Goal: Task Accomplishment & Management: Use online tool/utility

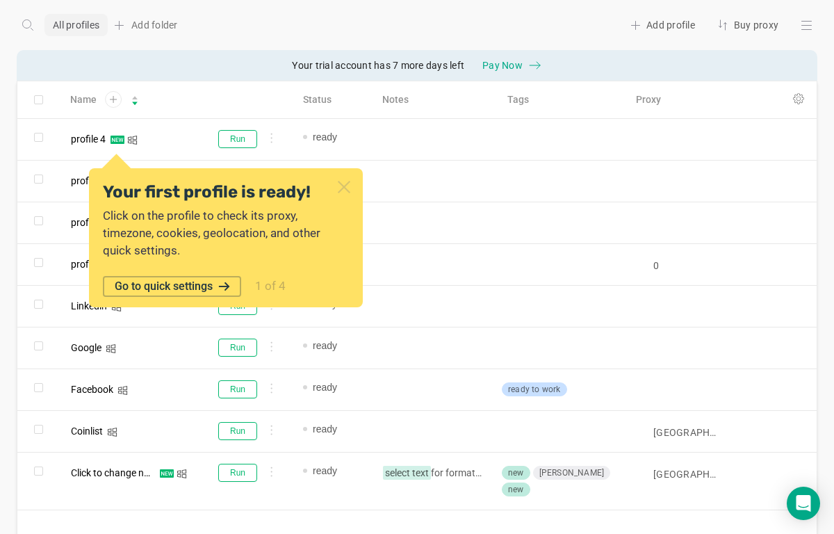
click at [348, 187] on icon at bounding box center [344, 187] width 18 height 18
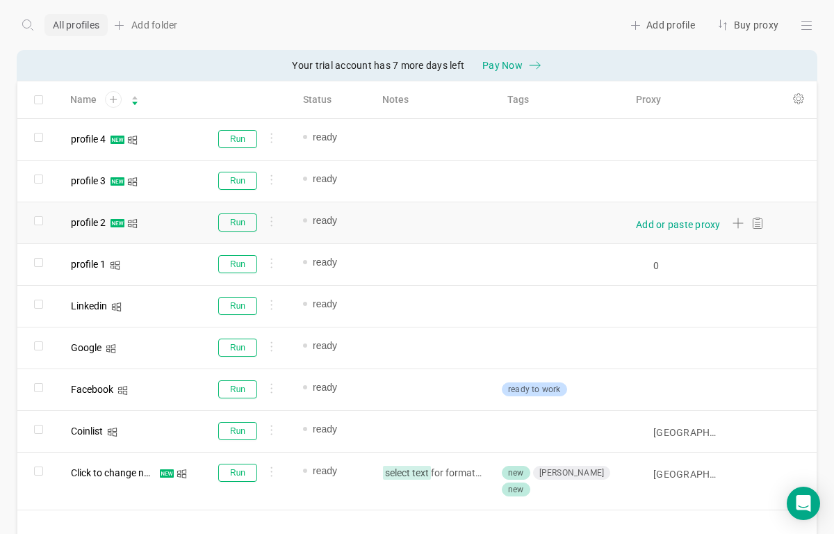
click at [655, 222] on div "Add or paste proxy" at bounding box center [678, 225] width 85 height 14
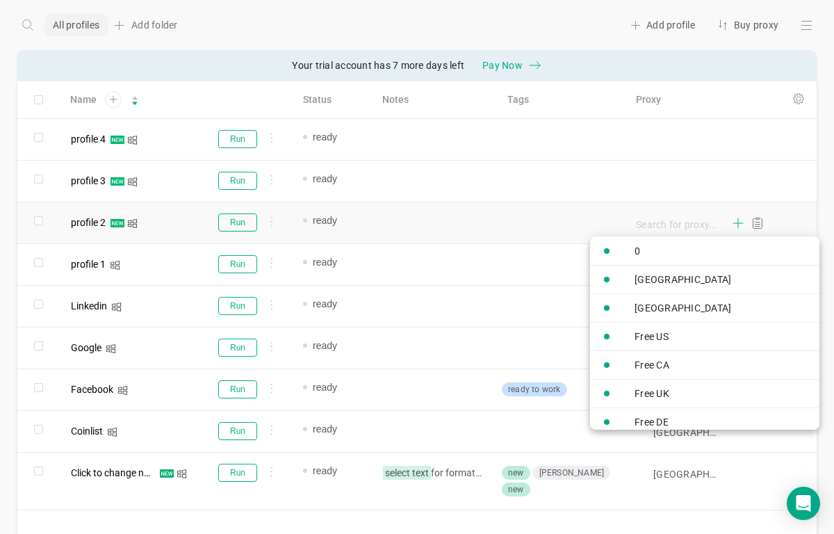
click at [734, 227] on icon at bounding box center [738, 223] width 11 height 11
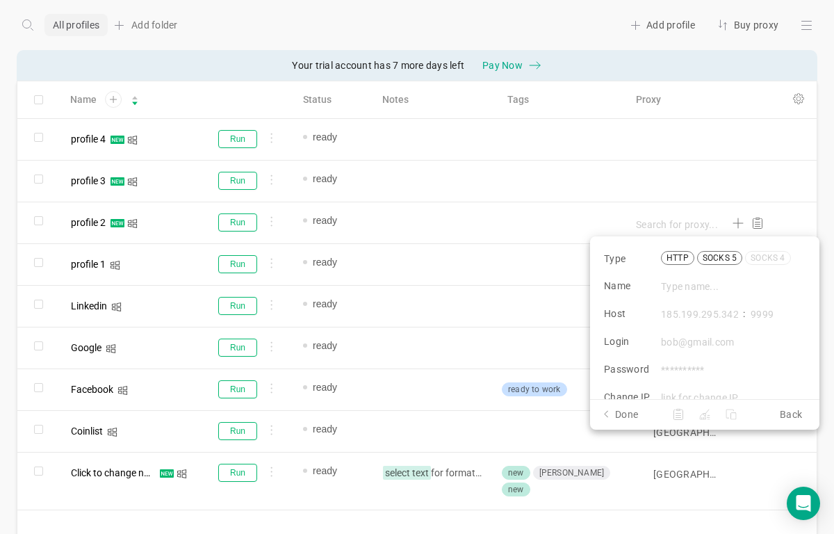
click at [737, 260] on div "socks 5" at bounding box center [719, 258] width 45 height 14
click at [0, 0] on input "socks 5" at bounding box center [0, 0] width 0 height 0
click at [708, 281] on input at bounding box center [732, 286] width 143 height 15
type input "1"
click at [692, 301] on div "Type http socks 5 socks 4 Name 1 Host : Login Password Change IP" at bounding box center [704, 317] width 229 height 163
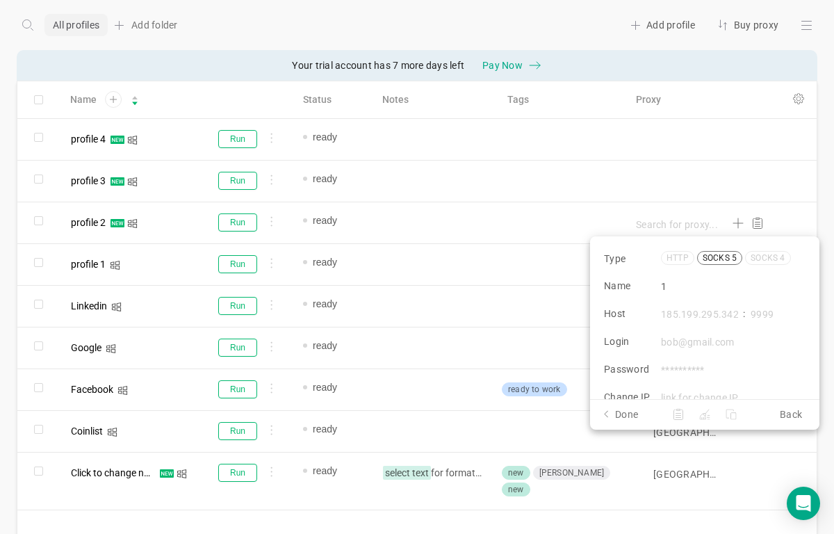
click at [689, 312] on input at bounding box center [699, 314] width 77 height 15
type input "[TECHNICAL_ID]"
click at [762, 316] on input at bounding box center [771, 314] width 40 height 15
type input "60001"
click at [623, 416] on button "Done" at bounding box center [632, 414] width 56 height 15
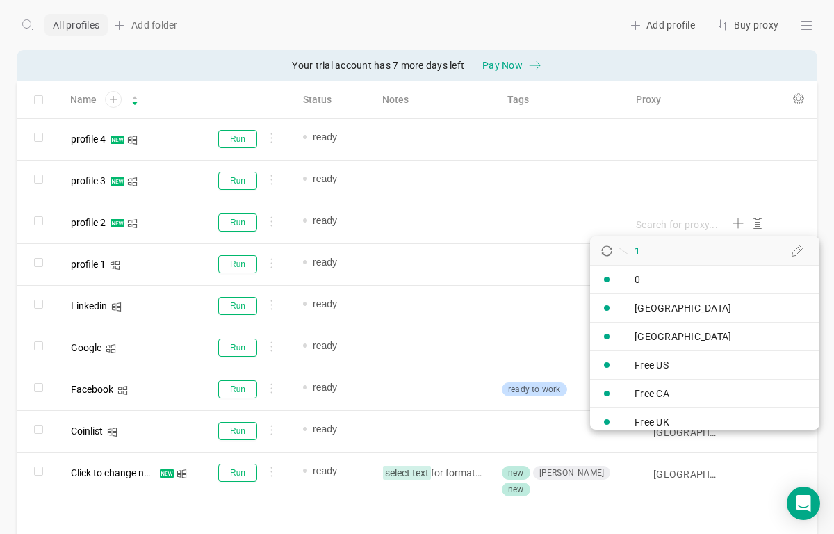
click at [669, 254] on link "1" at bounding box center [704, 250] width 229 height 28
type input "1"
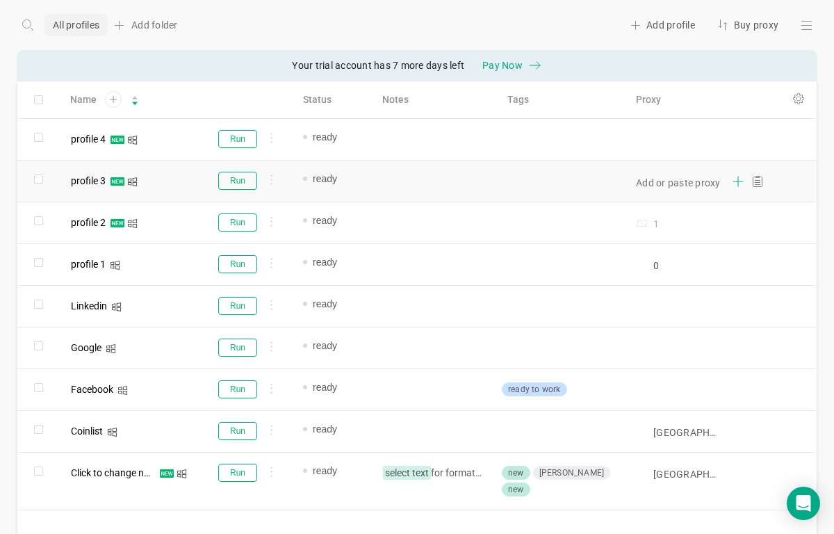
click at [734, 180] on icon at bounding box center [738, 181] width 11 height 11
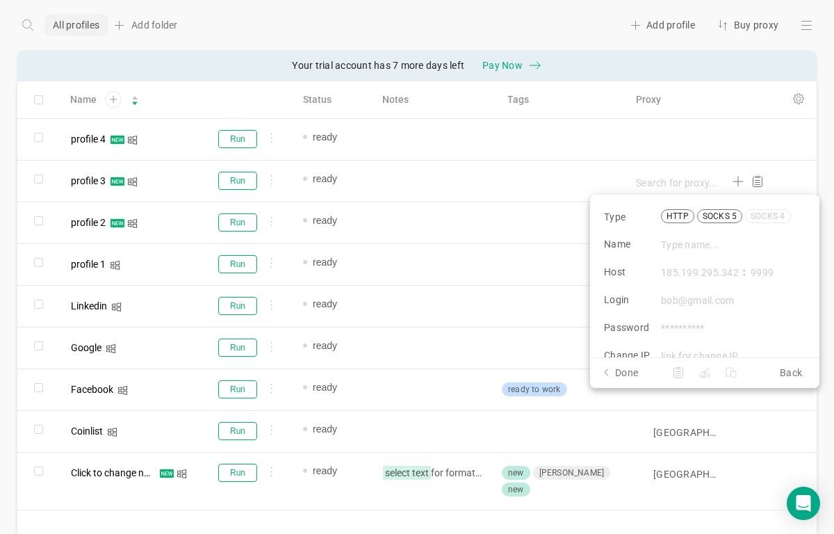
click at [713, 216] on div "socks 5" at bounding box center [719, 216] width 45 height 14
click at [0, 0] on input "socks 5" at bounding box center [0, 0] width 0 height 0
click at [710, 240] on input at bounding box center [732, 244] width 143 height 15
type input "2"
click at [689, 255] on div "Type http socks 5 socks 4 Name 2 Host : Login Password Change IP" at bounding box center [704, 276] width 229 height 163
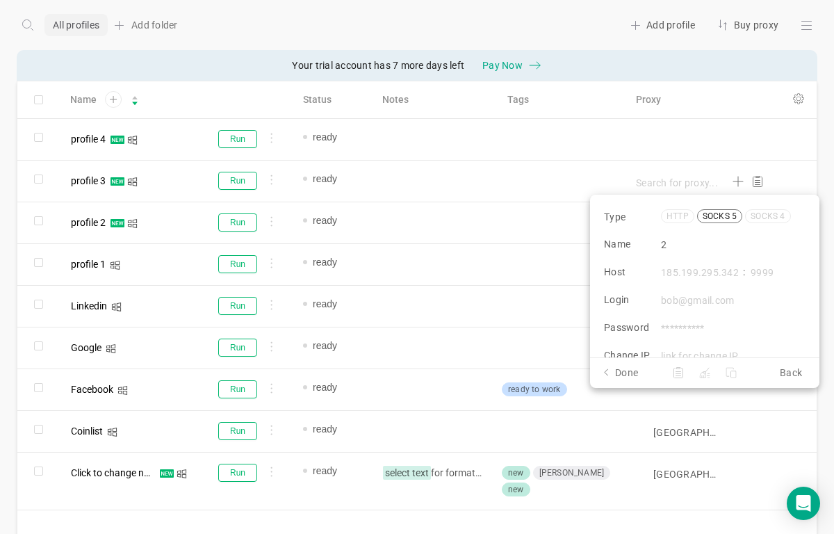
click at [688, 266] on input at bounding box center [699, 272] width 77 height 15
type input "[TECHNICAL_ID]"
click at [769, 265] on input at bounding box center [771, 272] width 40 height 15
type input "60002"
click at [626, 375] on button "Done" at bounding box center [632, 372] width 56 height 15
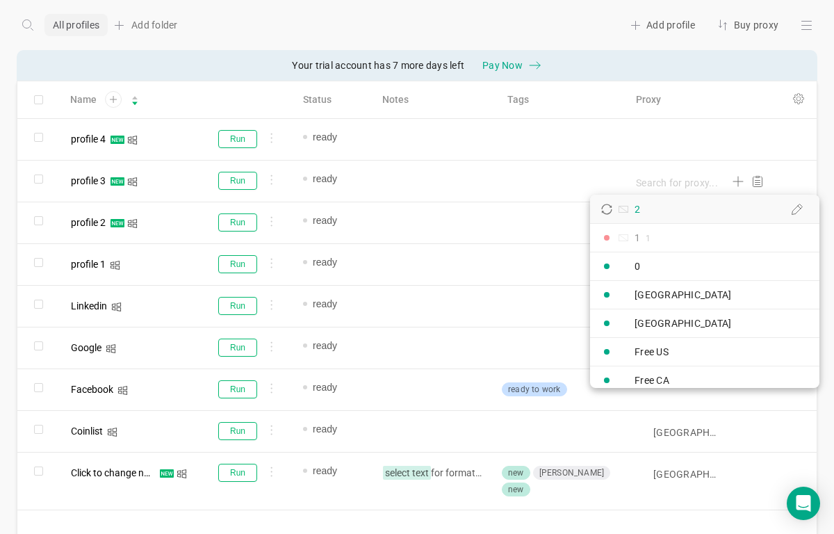
click at [680, 209] on link "2" at bounding box center [704, 209] width 229 height 28
type input "2"
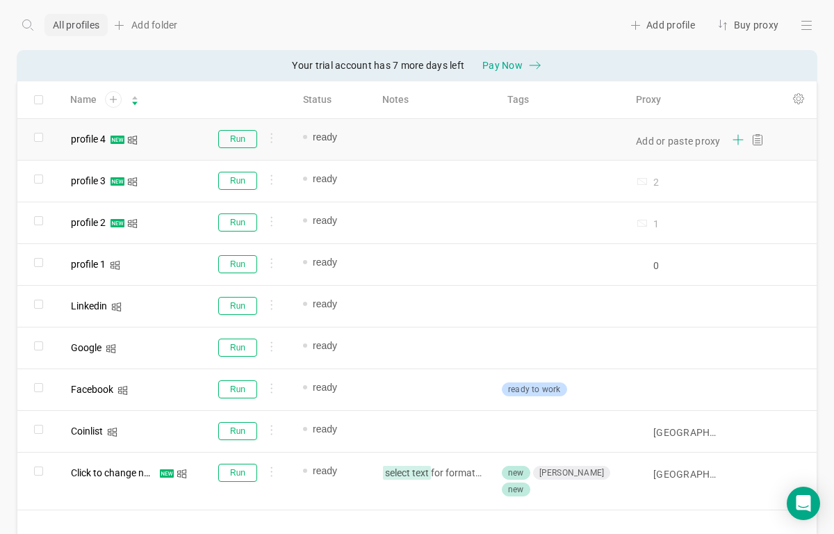
click at [738, 137] on icon at bounding box center [738, 140] width 0 height 10
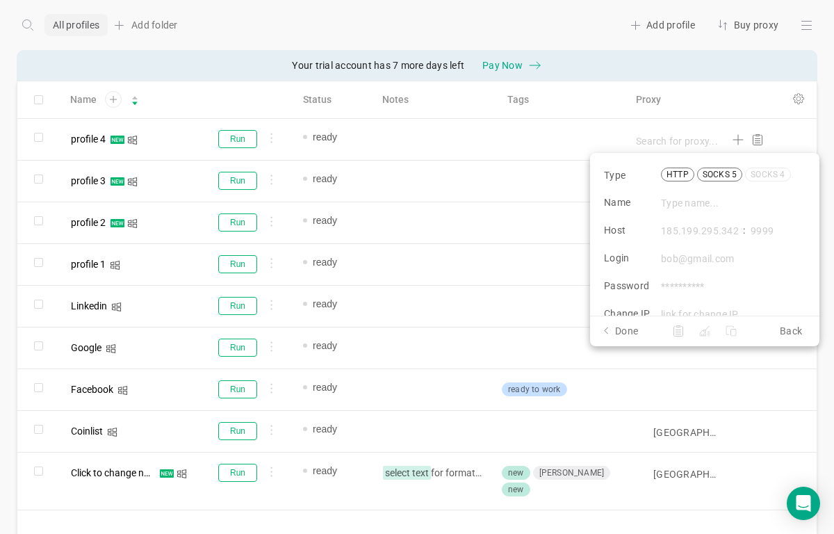
click at [725, 181] on div "socks 5" at bounding box center [719, 175] width 45 height 14
click at [0, 0] on input "socks 5" at bounding box center [0, 0] width 0 height 0
click at [697, 198] on input at bounding box center [732, 202] width 143 height 15
type input "3"
click at [703, 222] on div "Type http socks 5 socks 4 Name 3 Host : Login Password Change IP" at bounding box center [704, 234] width 229 height 163
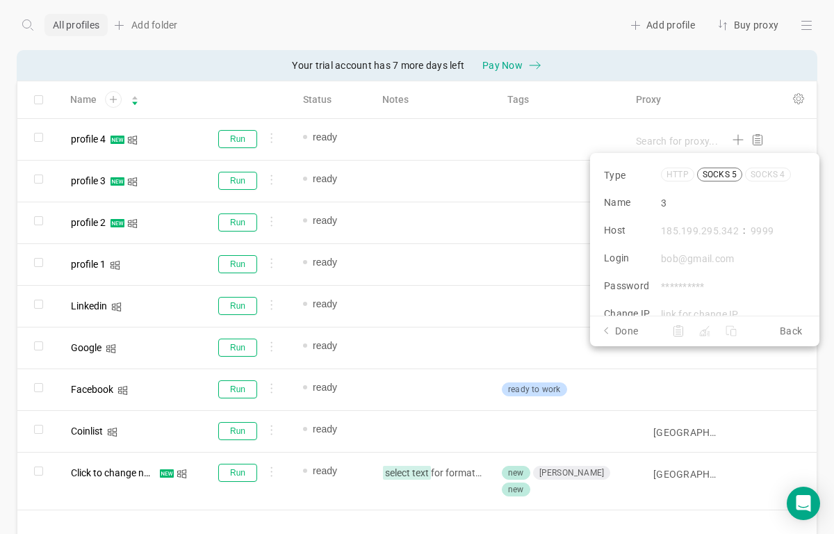
click at [698, 223] on input at bounding box center [699, 230] width 77 height 15
type input "[TECHNICAL_ID]"
click at [758, 227] on input at bounding box center [771, 230] width 40 height 15
type input "60003"
click at [632, 329] on button "Done" at bounding box center [632, 330] width 56 height 15
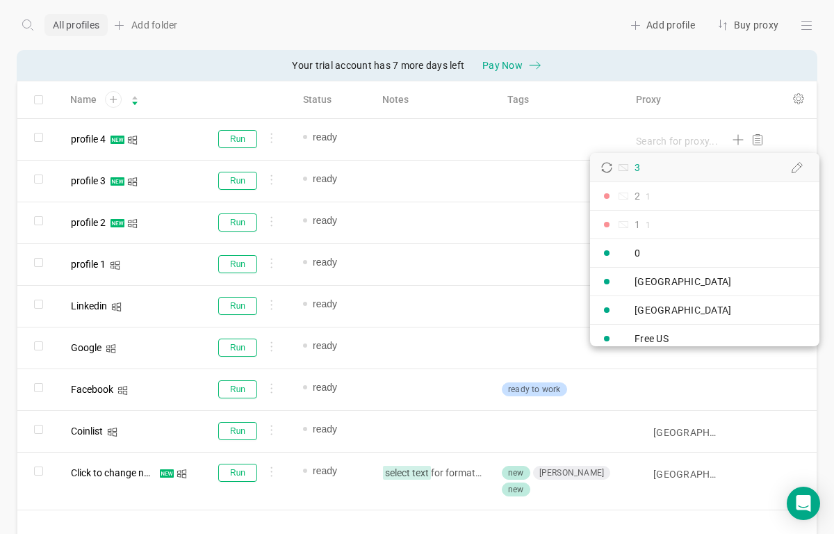
click at [654, 165] on div "3" at bounding box center [623, 167] width 67 height 25
type input "3"
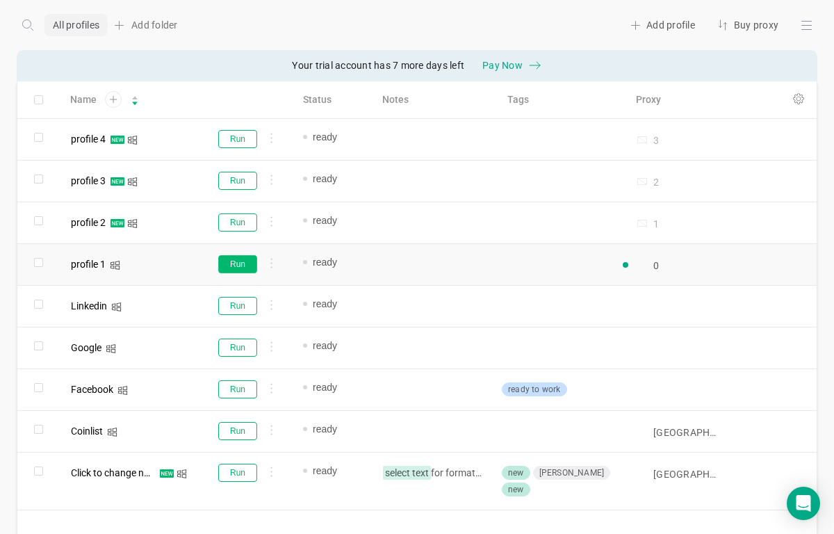
click at [232, 268] on button "Run" at bounding box center [237, 264] width 39 height 18
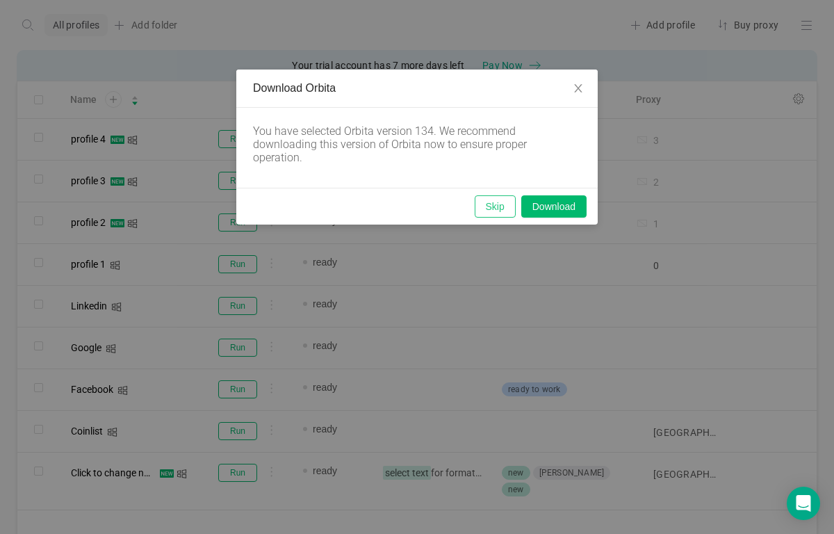
click at [480, 202] on button "Skip" at bounding box center [495, 206] width 41 height 22
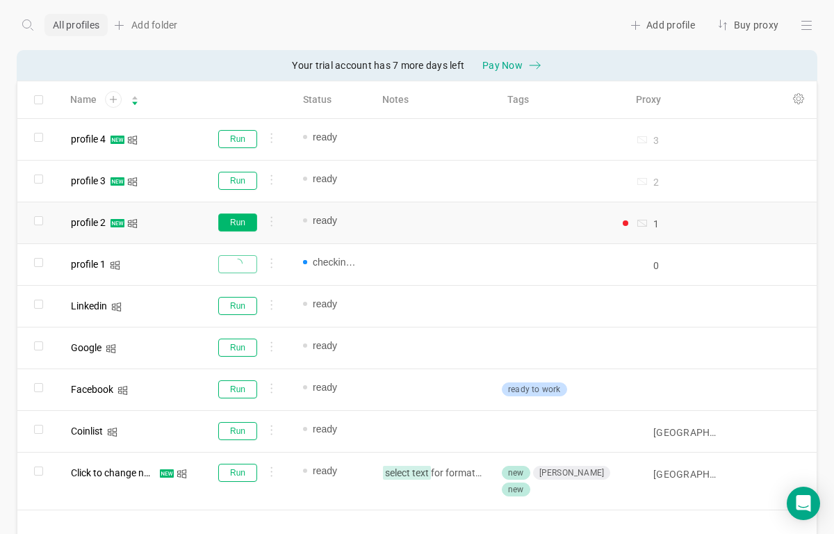
click at [234, 227] on button "Run" at bounding box center [237, 222] width 39 height 18
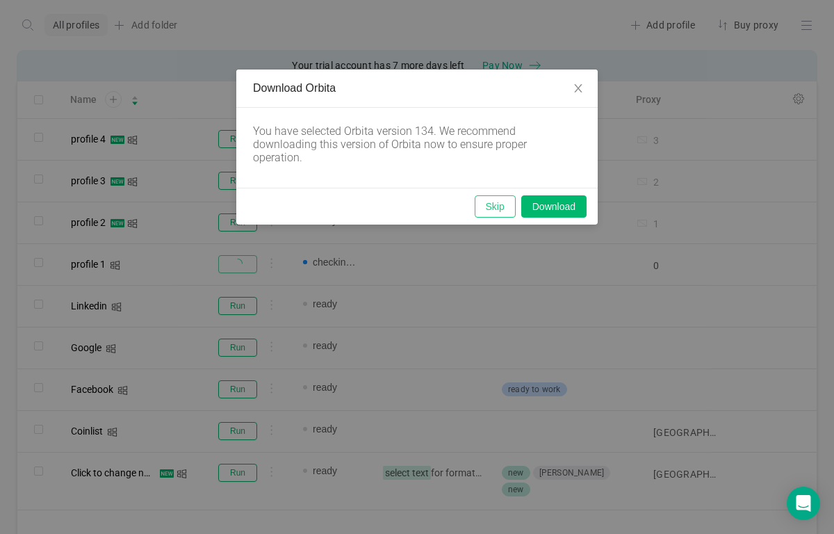
click at [480, 206] on button "Skip" at bounding box center [495, 206] width 41 height 22
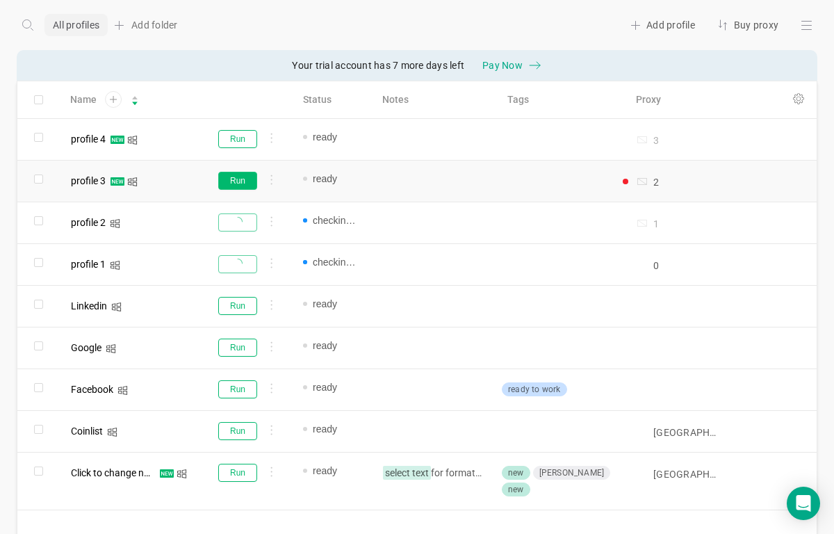
click at [241, 177] on button "Run" at bounding box center [237, 181] width 39 height 18
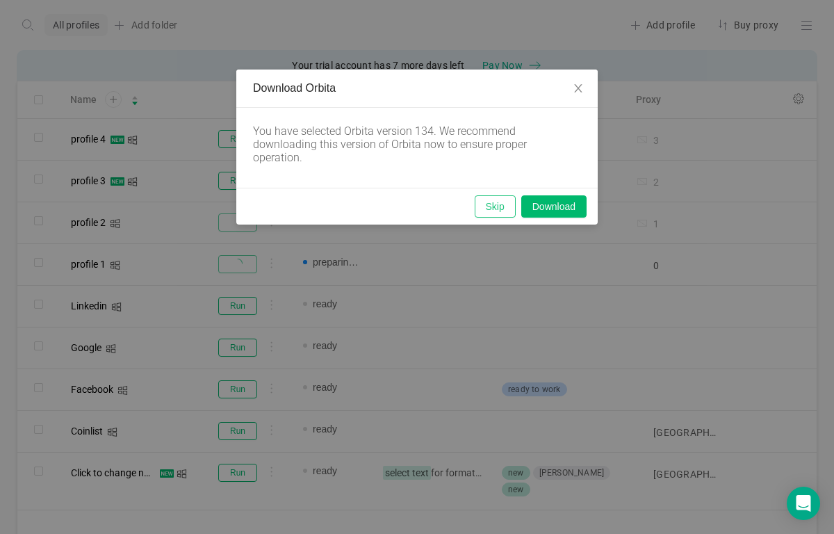
click at [480, 206] on button "Skip" at bounding box center [495, 206] width 41 height 22
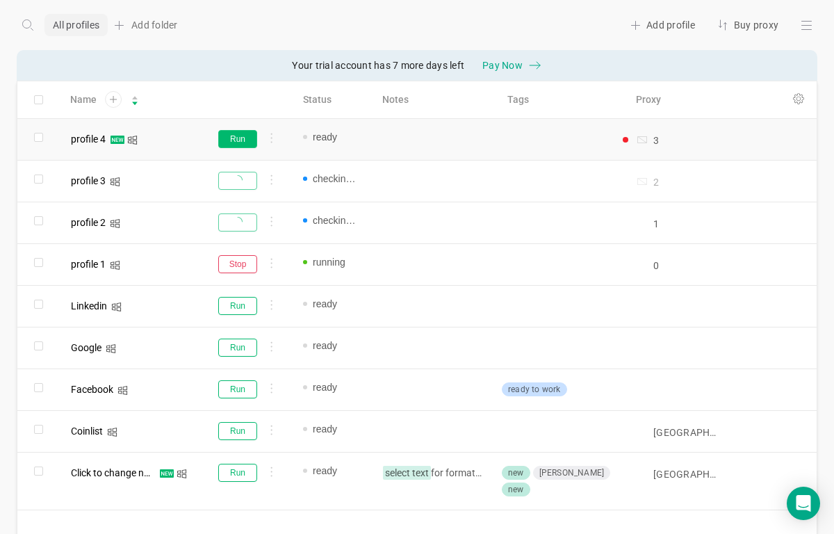
click at [237, 145] on button "Run" at bounding box center [237, 139] width 39 height 18
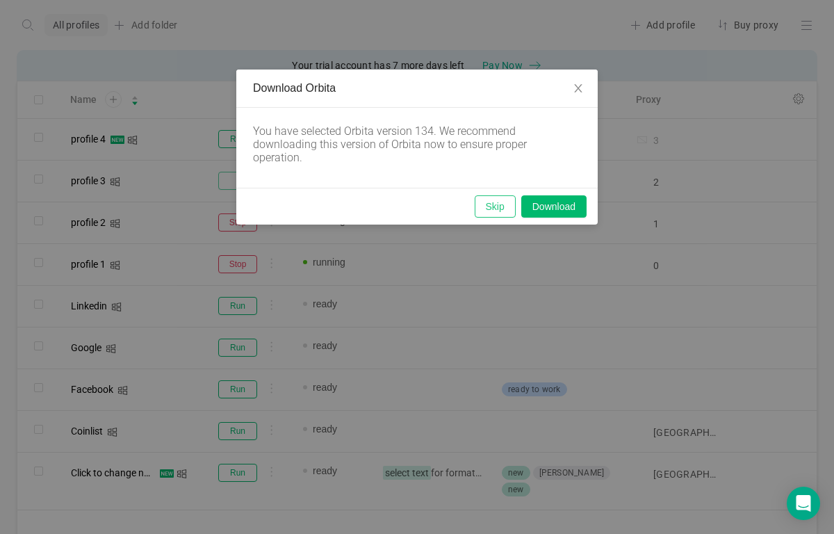
click at [496, 209] on button "Skip" at bounding box center [495, 206] width 41 height 22
